Goal: Check status

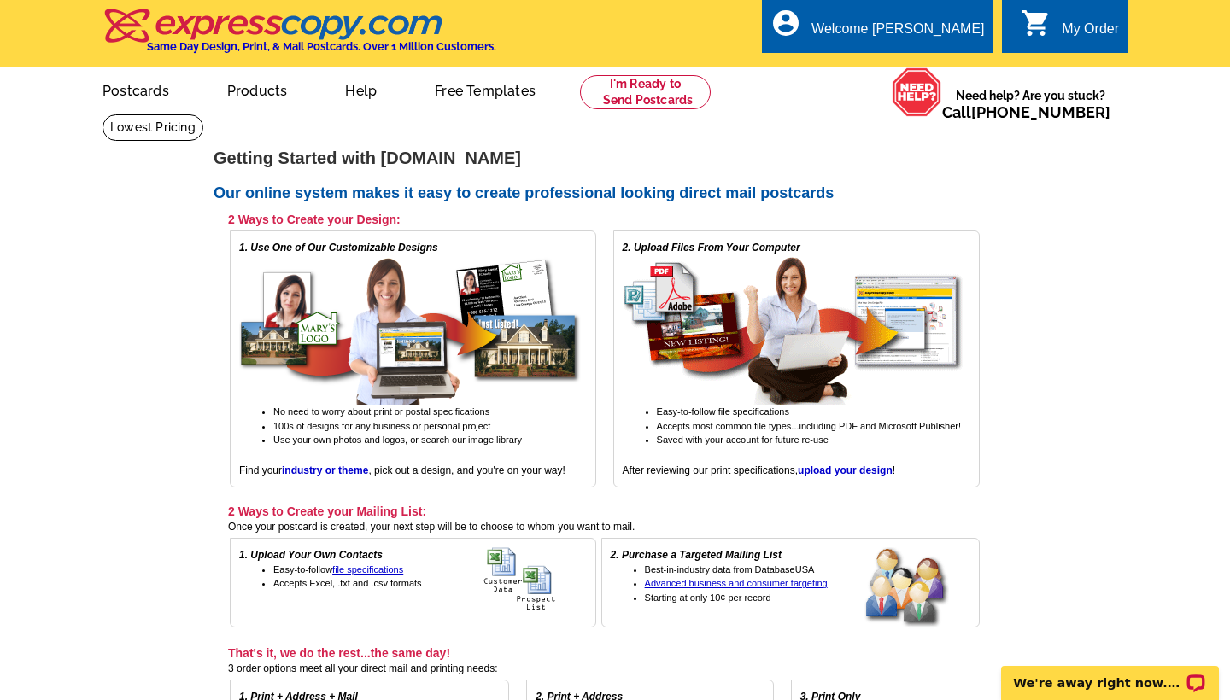
click at [1084, 39] on div "My Order" at bounding box center [1089, 33] width 57 height 24
click at [1086, 22] on div "My Order" at bounding box center [1089, 33] width 57 height 24
click at [943, 27] on div "Welcome [PERSON_NAME]" at bounding box center [897, 33] width 172 height 24
click at [947, 52] on ul "My Account Logout" at bounding box center [945, 80] width 96 height 73
click at [947, 78] on li "My Account" at bounding box center [945, 70] width 92 height 22
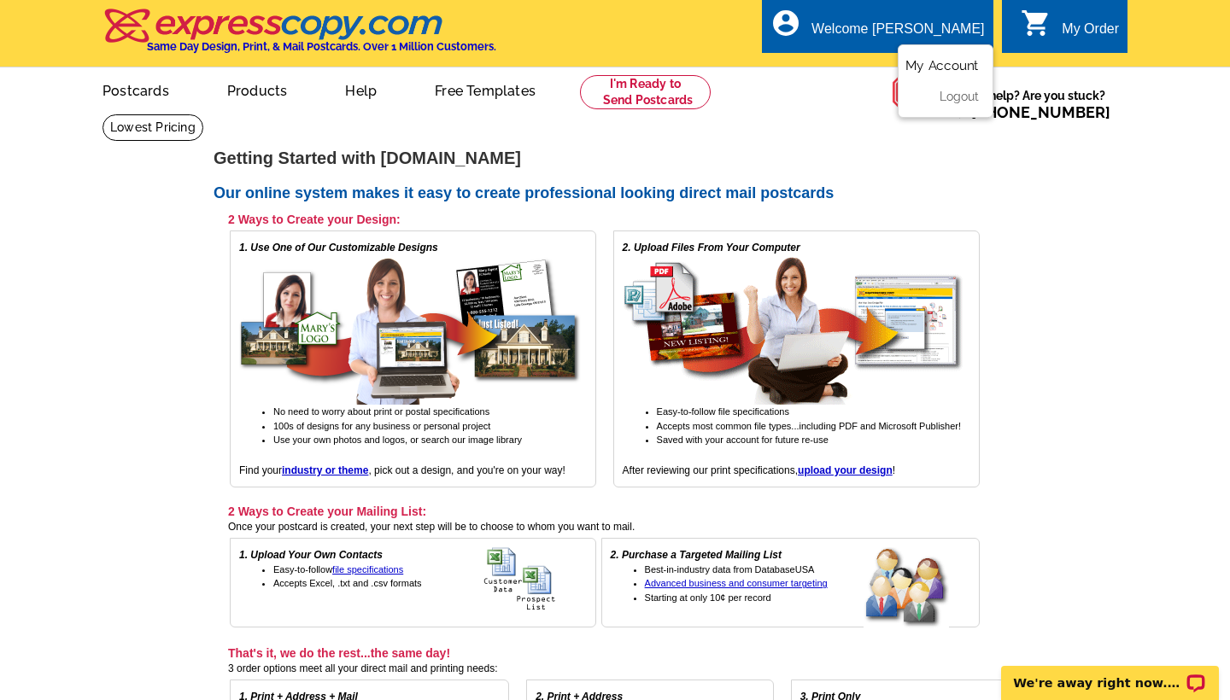
click at [947, 65] on link "My Account" at bounding box center [941, 65] width 73 height 15
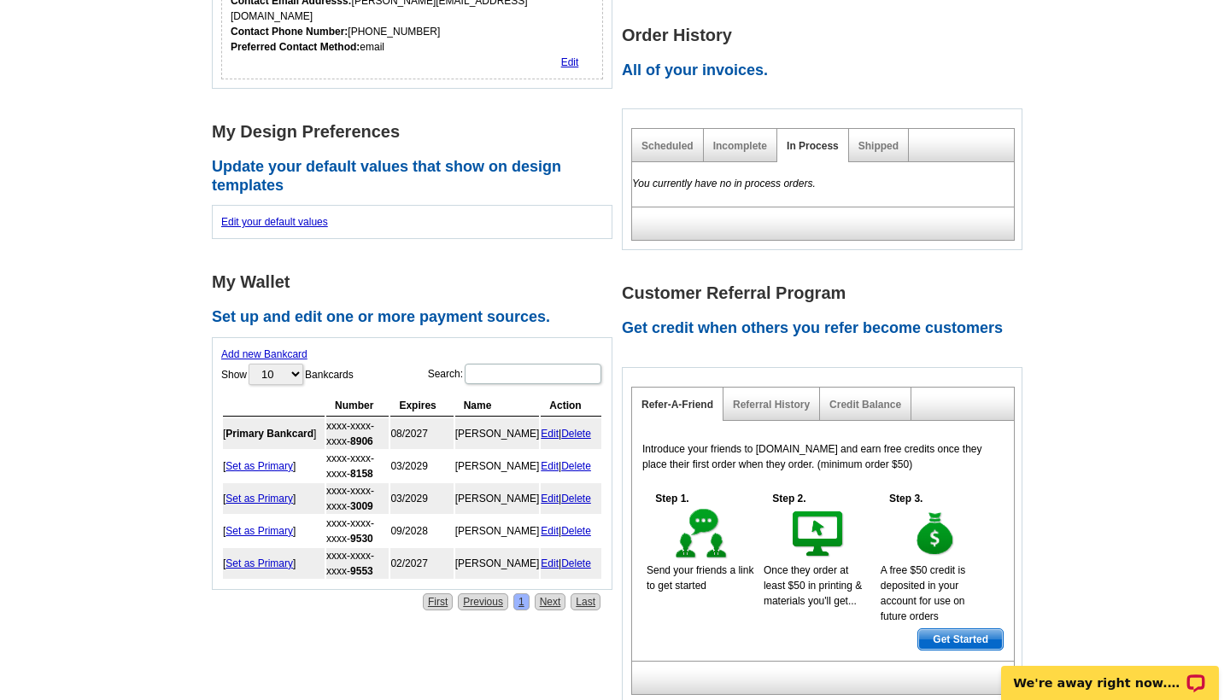
scroll to position [471, 0]
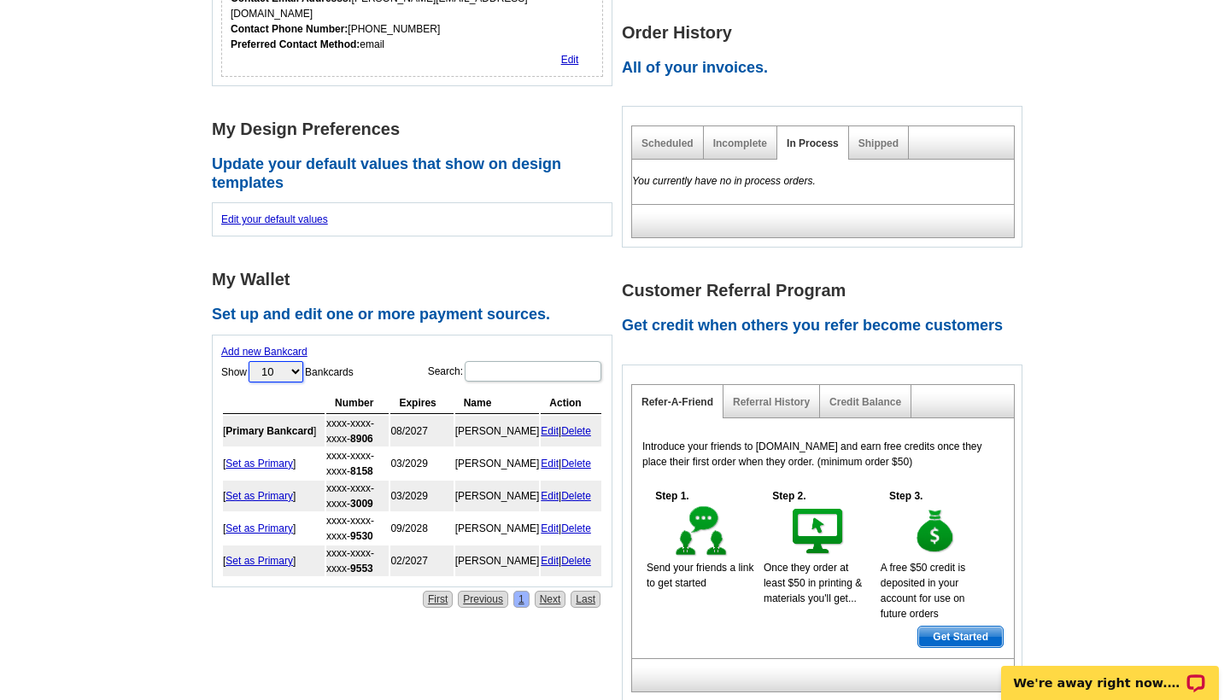
click at [289, 361] on select "10 25 50 100" at bounding box center [275, 371] width 55 height 21
click at [566, 271] on div "My Wallet Set up and edit one or more payment sources. Add new Bankcard Show 10…" at bounding box center [417, 429] width 410 height 317
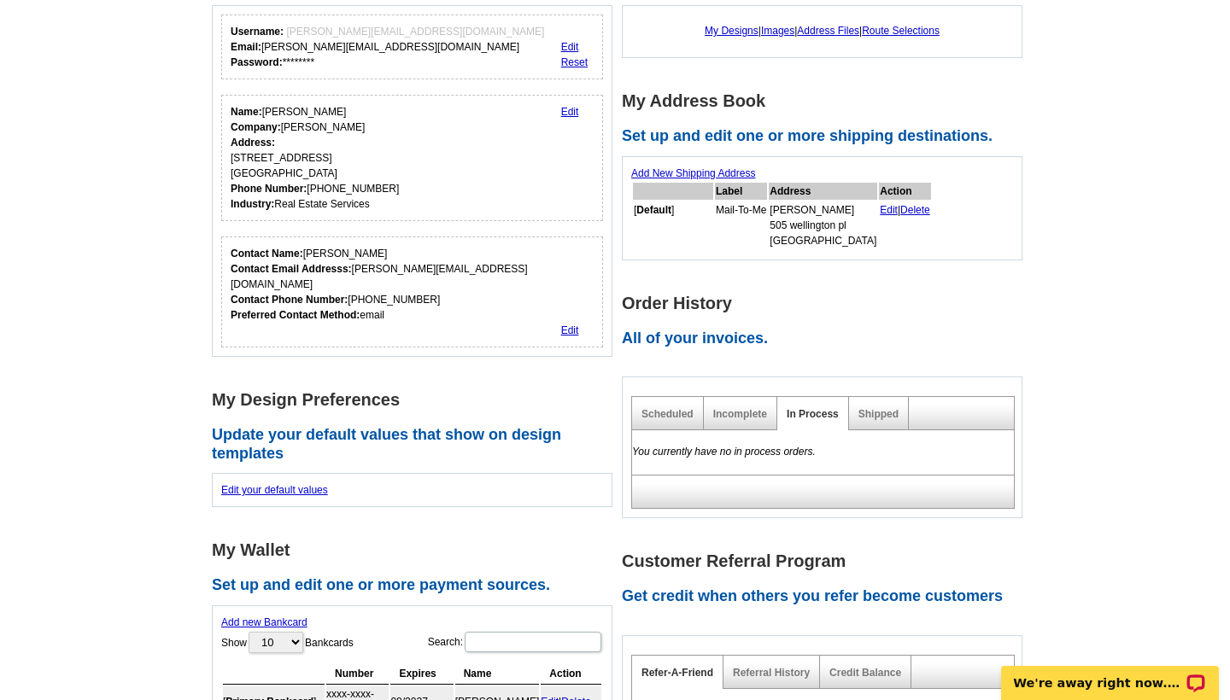
scroll to position [198, 0]
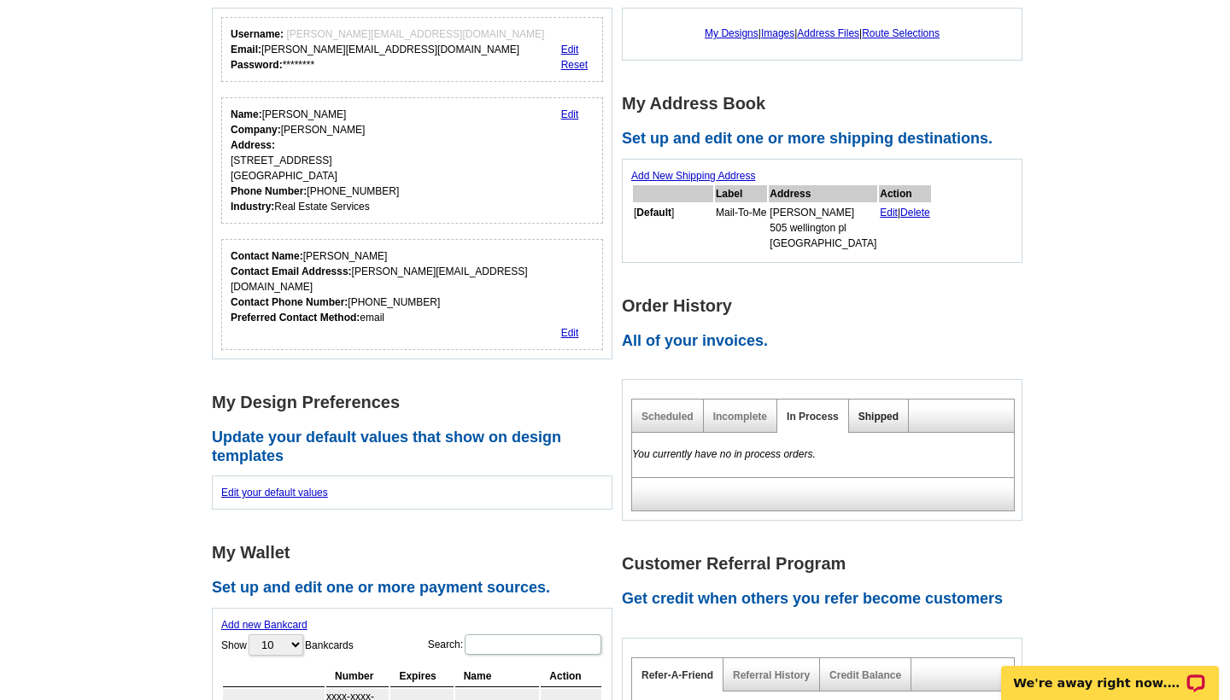
click at [870, 412] on link "Shipped" at bounding box center [878, 417] width 40 height 12
click at [1043, 415] on main "Account Information Update your user information. Username: alexandra@loringwoo…" at bounding box center [615, 481] width 1230 height 1132
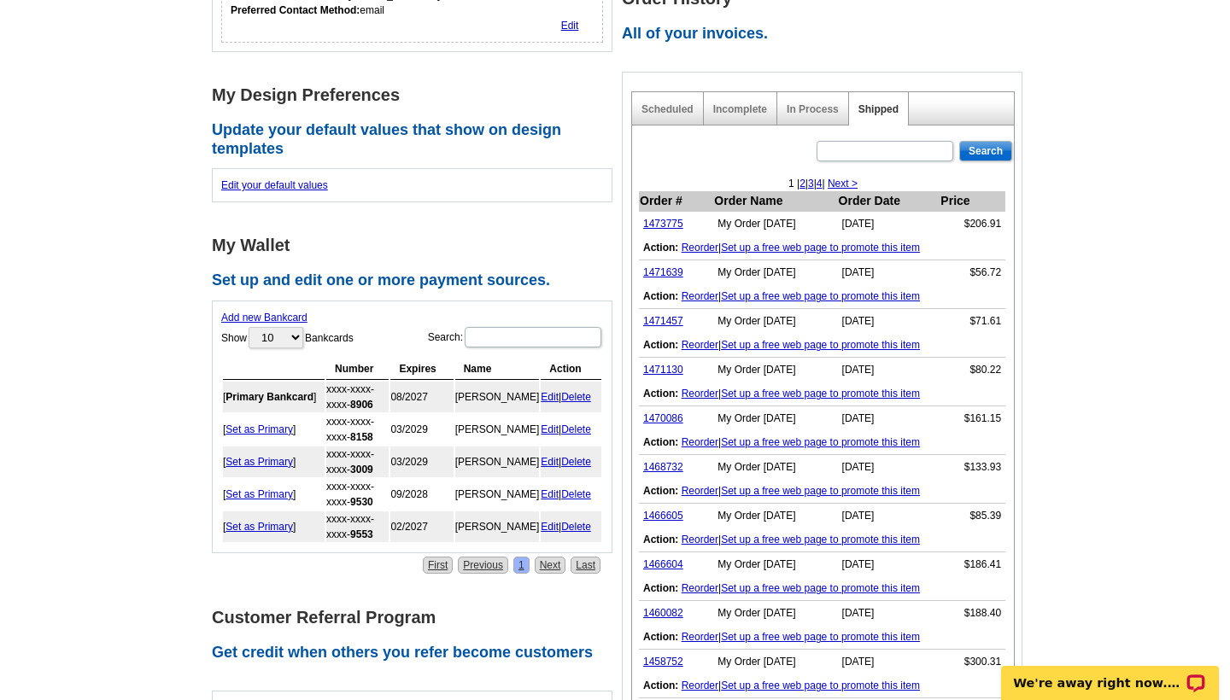
scroll to position [540, 0]
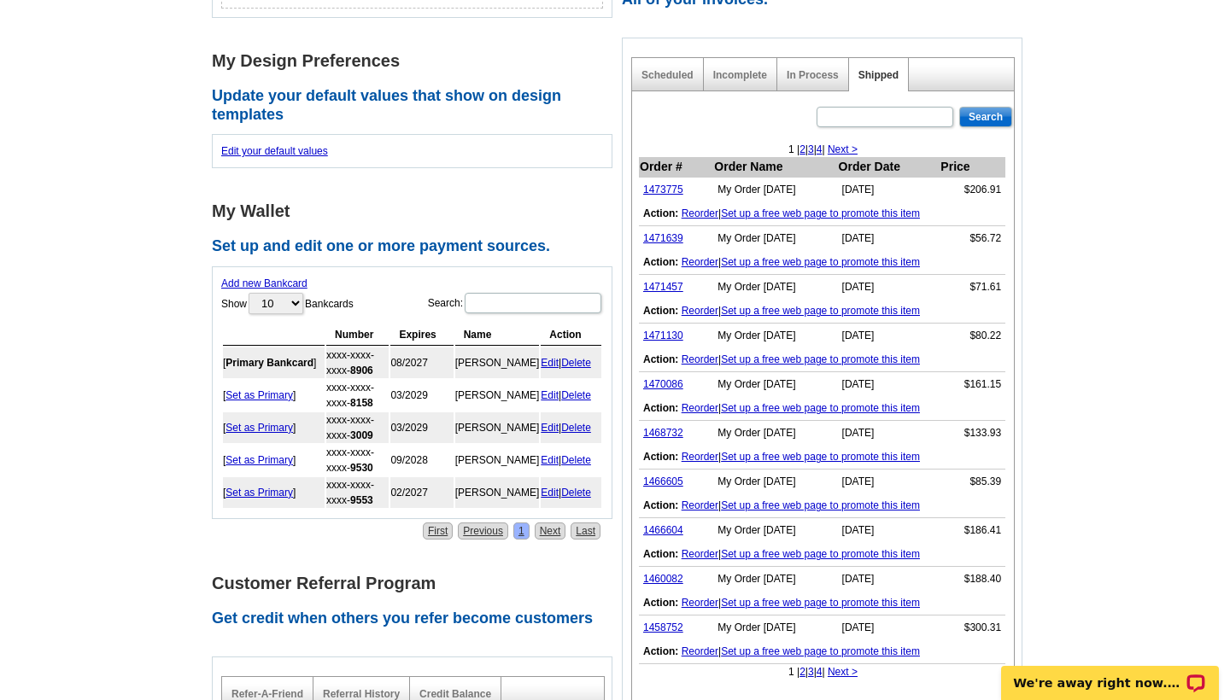
click at [1055, 204] on main "Account Information Update your user information. Username: alexandra@loringwoo…" at bounding box center [615, 320] width 1230 height 1493
click at [665, 184] on link "1473775" at bounding box center [663, 190] width 40 height 12
click at [1177, 249] on main "Account Information Update your user information. Username: alexandra@loringwoo…" at bounding box center [615, 320] width 1230 height 1493
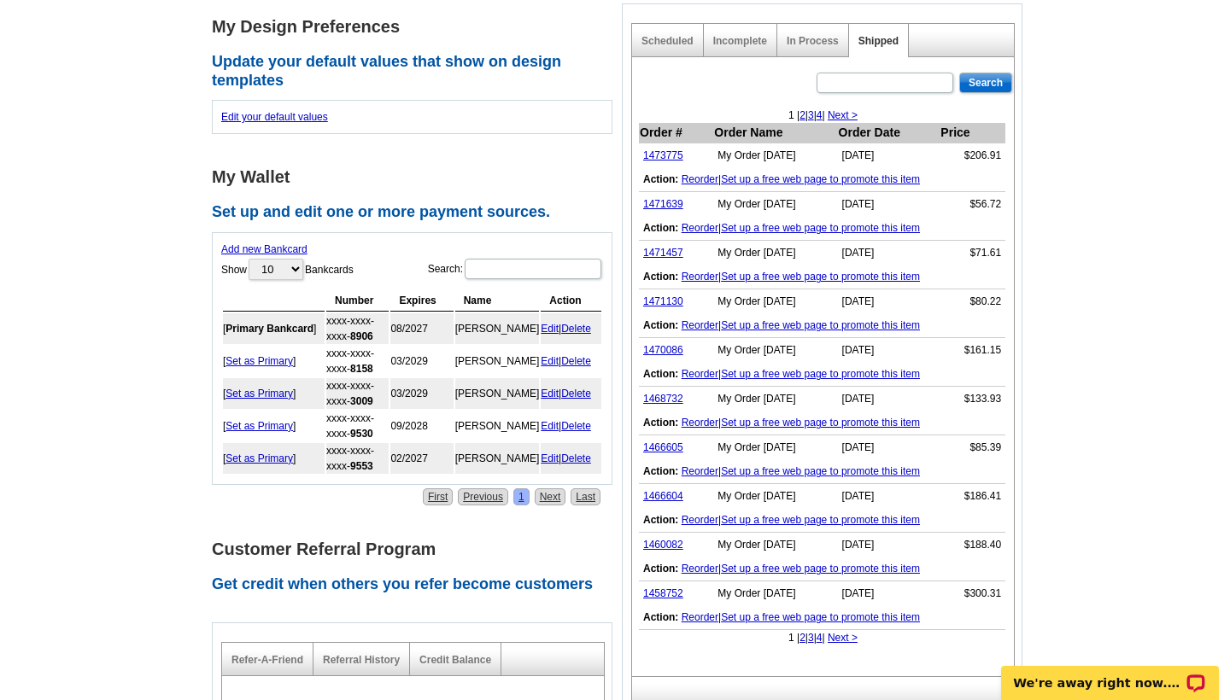
scroll to position [608, 0]
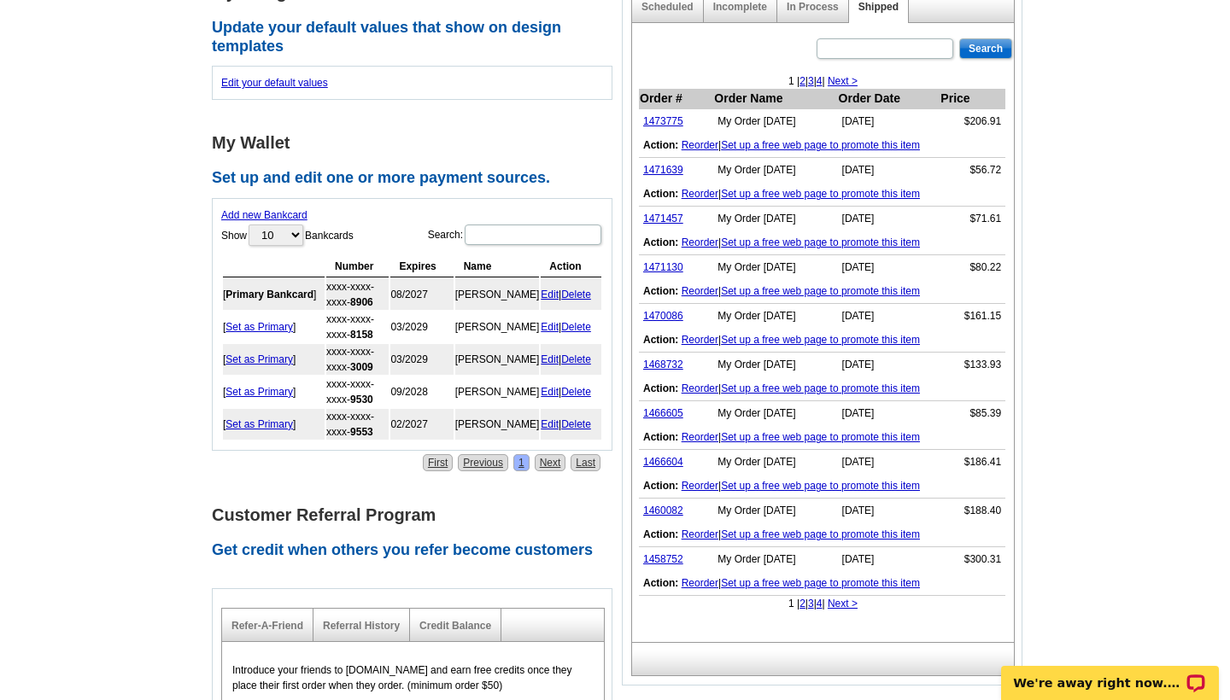
click at [1061, 234] on main "Account Information Update your user information. Username: alexandra@loringwoo…" at bounding box center [615, 252] width 1230 height 1493
click at [1050, 437] on main "Account Information Update your user information. Username: alexandra@loringwoo…" at bounding box center [615, 252] width 1230 height 1493
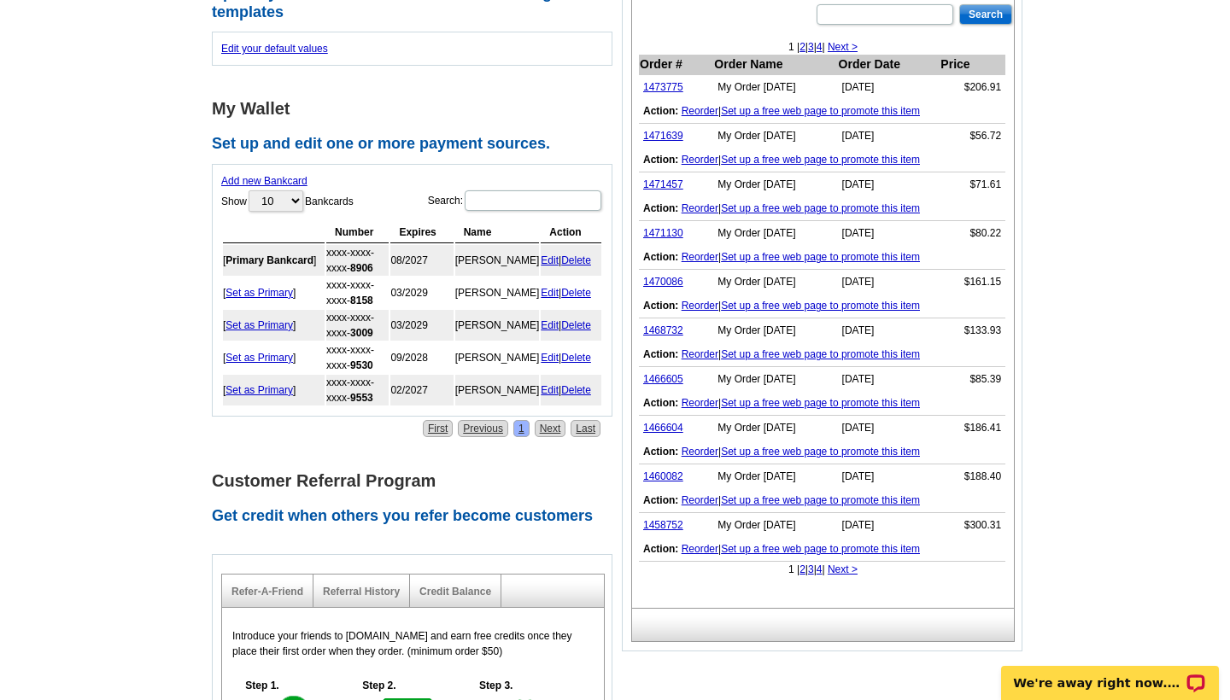
scroll to position [676, 0]
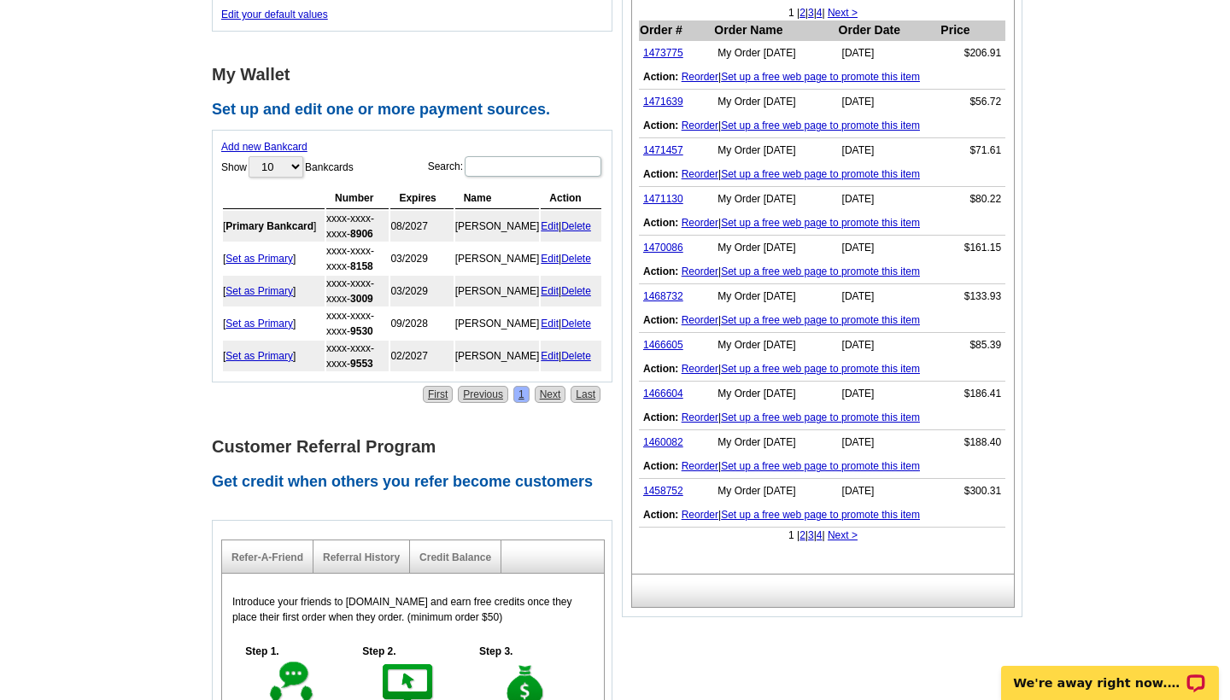
click at [1059, 403] on main "Account Information Update your user information. Username: alexandra@loringwoo…" at bounding box center [615, 183] width 1230 height 1493
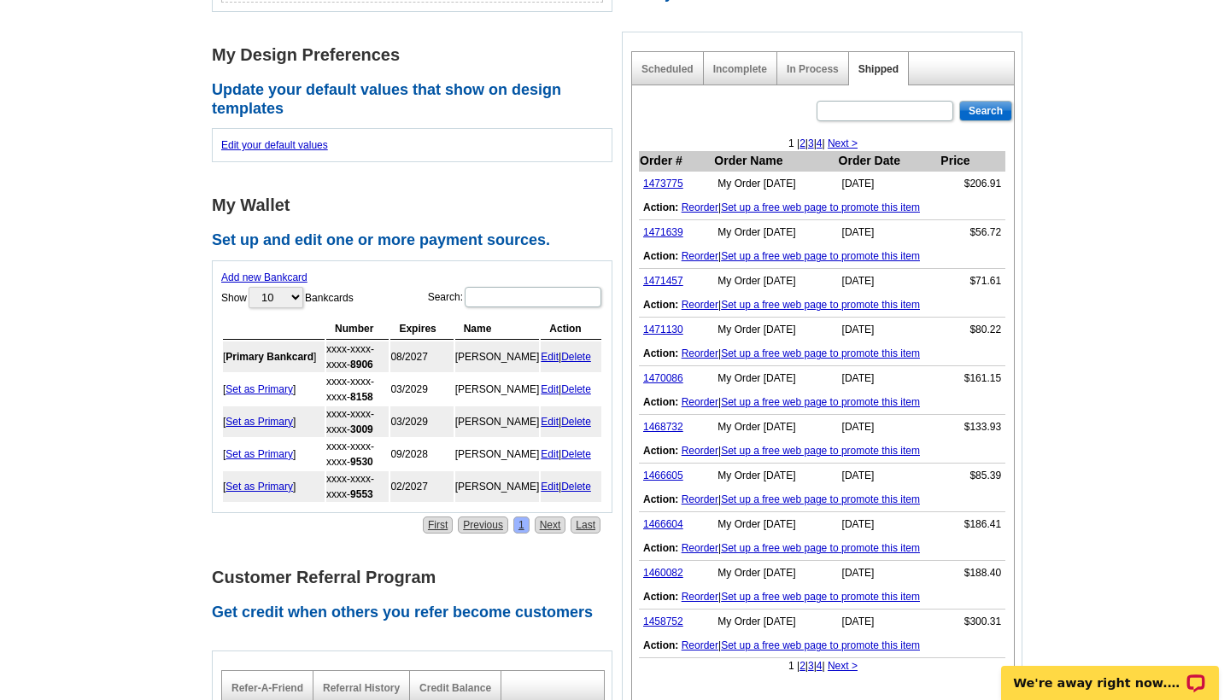
scroll to position [511, 0]
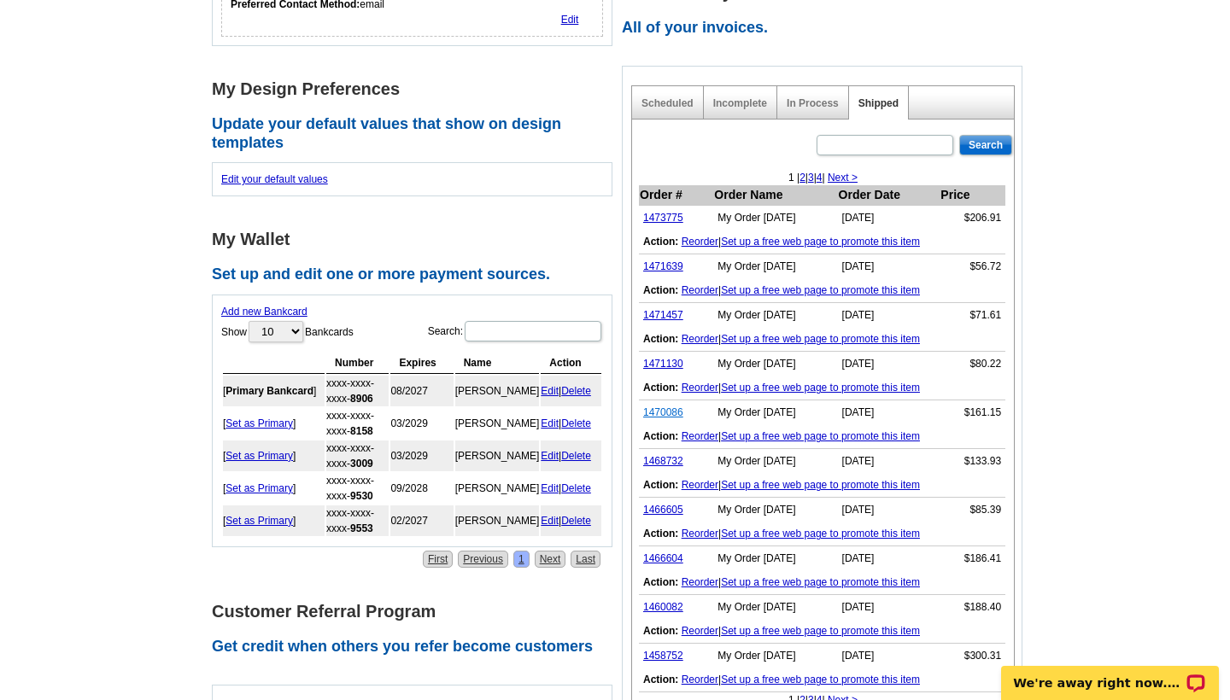
click at [663, 412] on link "1470086" at bounding box center [663, 412] width 40 height 12
click at [1191, 477] on main "Account Information Update your user information. Username: alexandra@loringwoo…" at bounding box center [615, 348] width 1230 height 1493
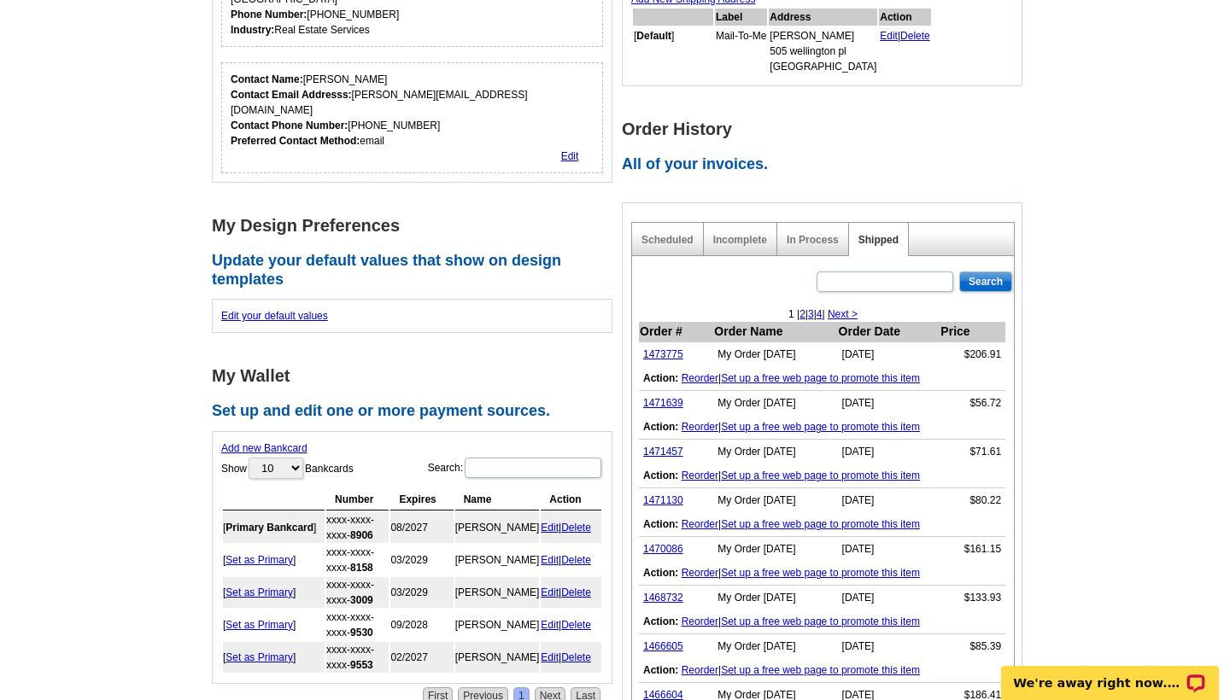
scroll to position [341, 0]
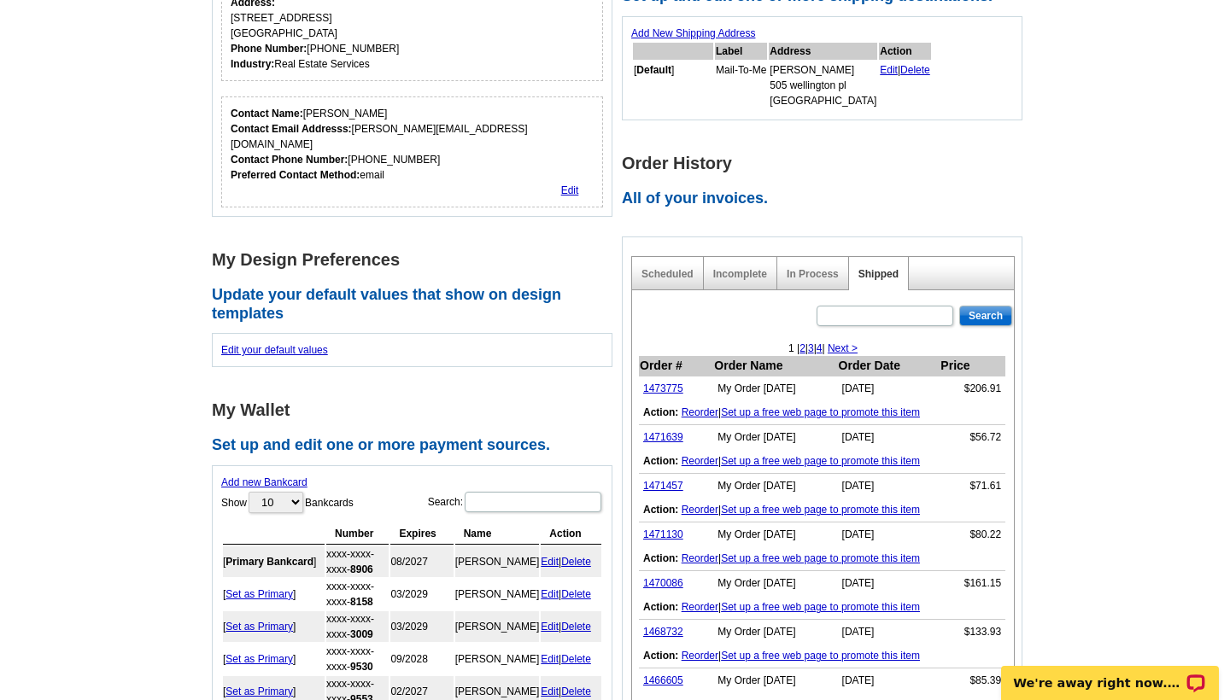
click at [1093, 513] on main "Account Information Update your user information. Username: alexandra@loringwoo…" at bounding box center [615, 519] width 1230 height 1493
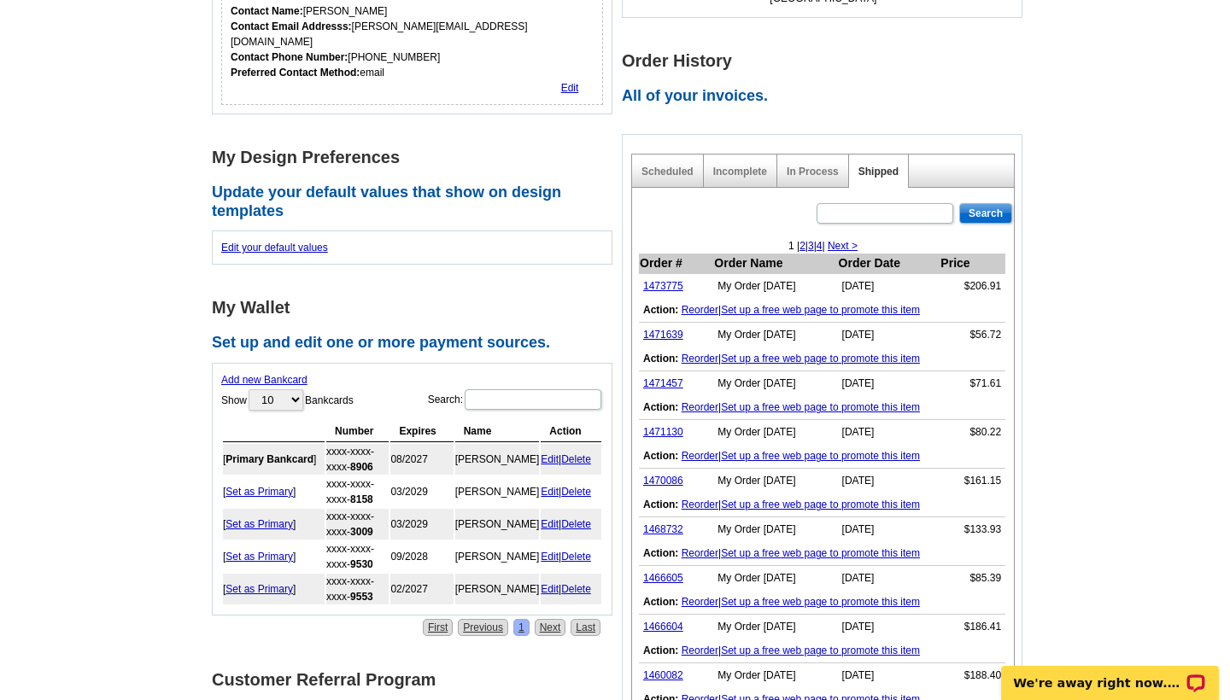
scroll to position [477, 0]
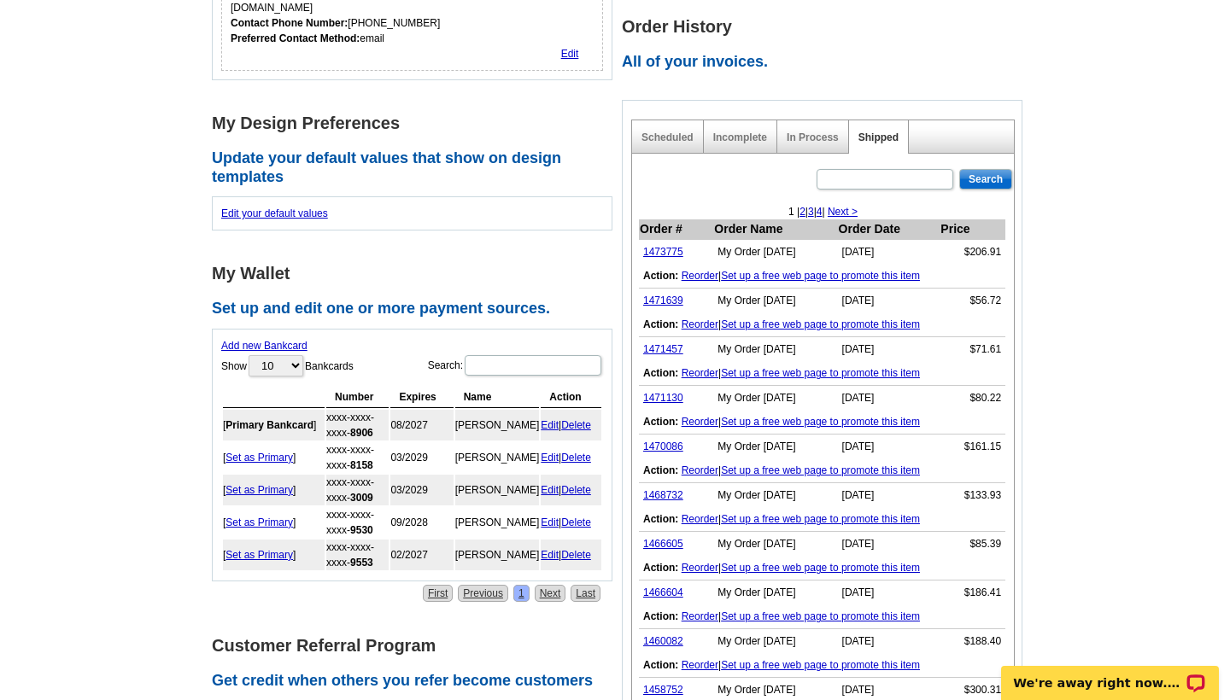
click at [1019, 339] on div "Scheduled Incomplete In Process Shipped Search 1 | 2 | 3 | 4 | Next > Order # O…" at bounding box center [822, 458] width 400 height 716
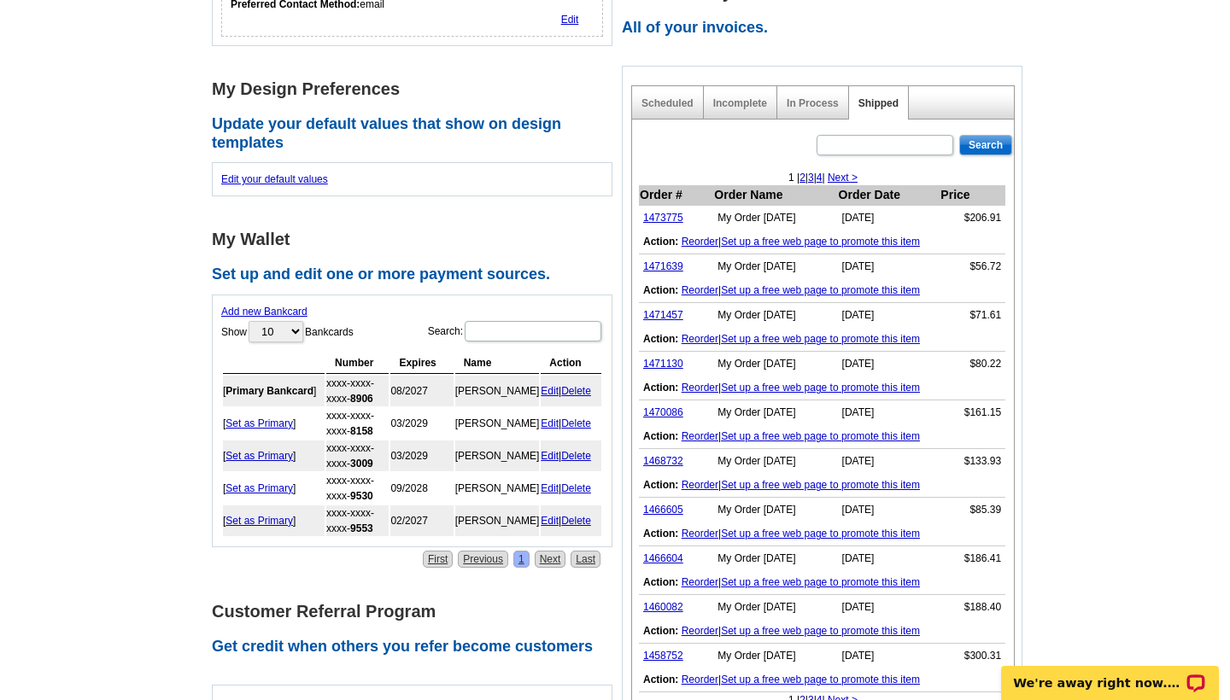
scroll to position [546, 0]
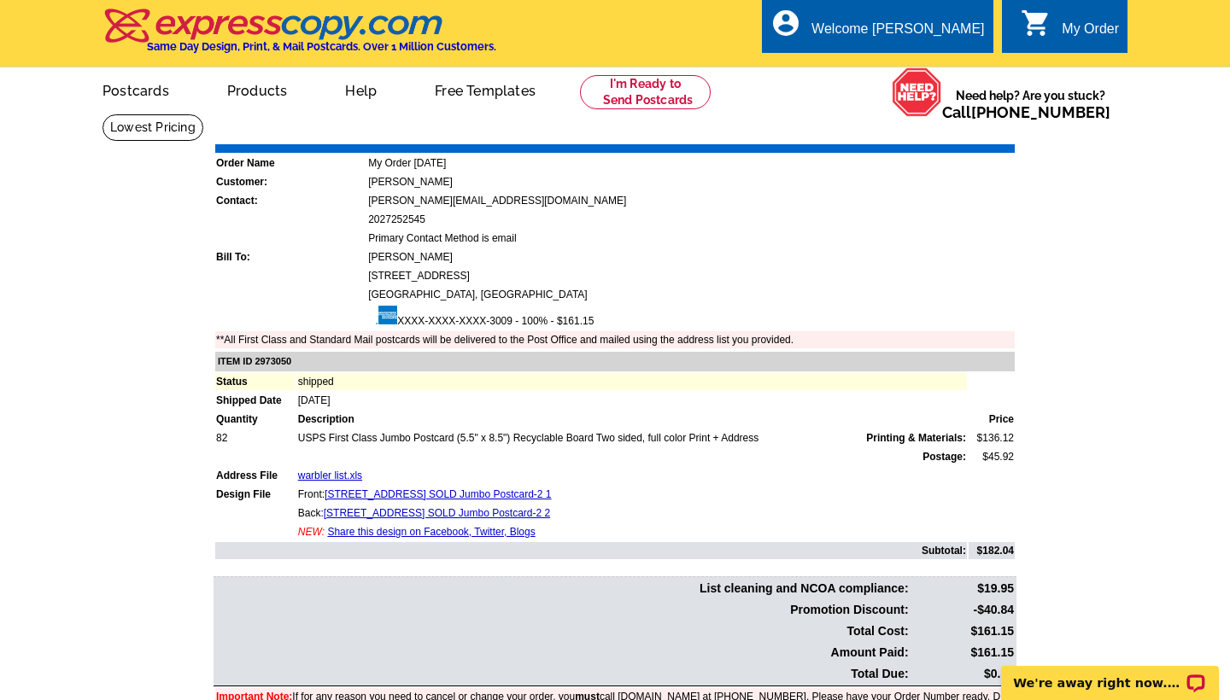
click at [77, 47] on div "local_phone Same Day Design, Print, & Mail Postcards. Over 1 Million Customers.…" at bounding box center [614, 35] width 1093 height 64
